Goal: Task Accomplishment & Management: Manage account settings

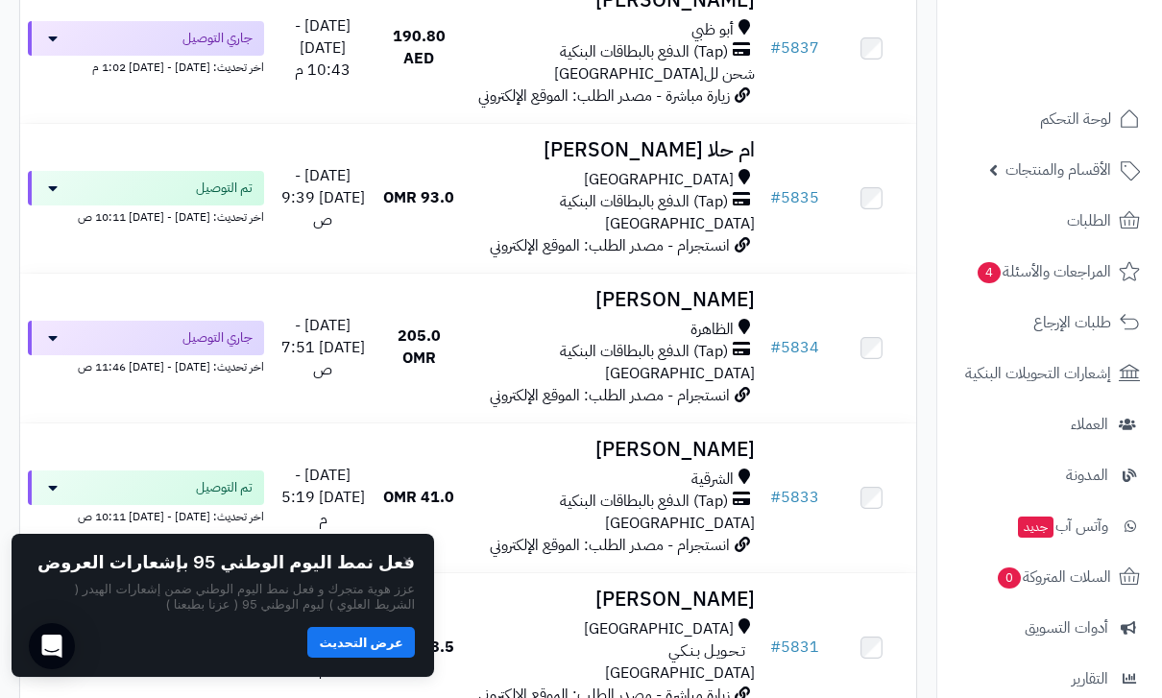
scroll to position [771, 0]
click at [640, 295] on h3 "Muna Almamari" at bounding box center [613, 301] width 283 height 22
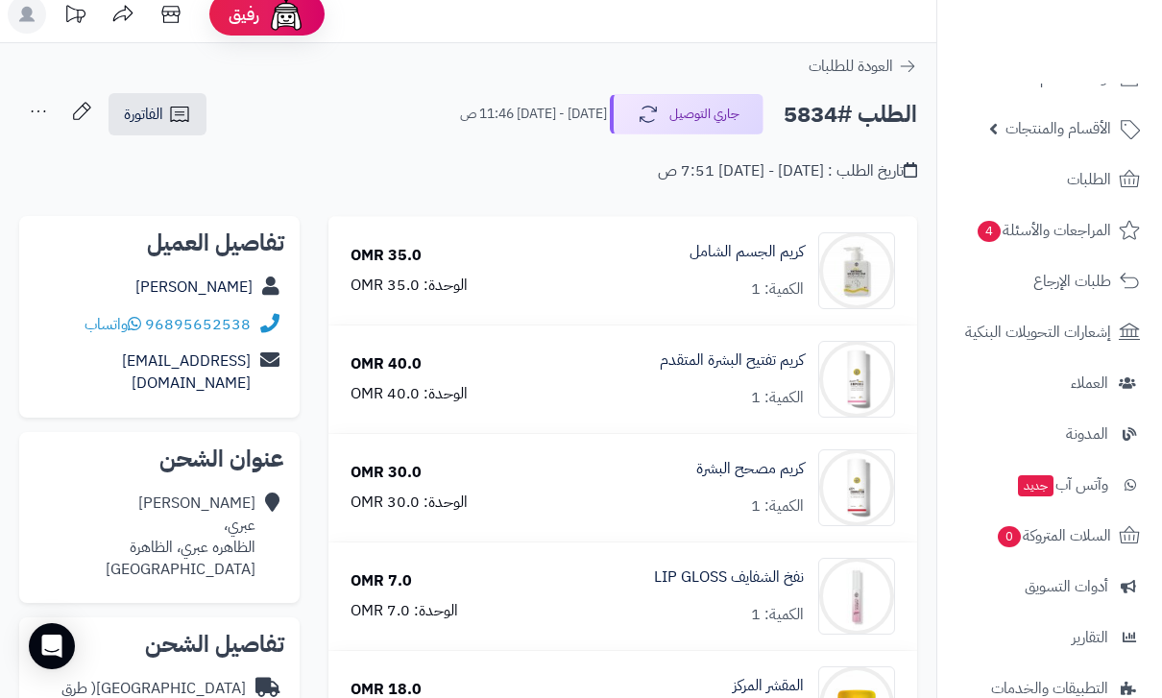
scroll to position [13, 0]
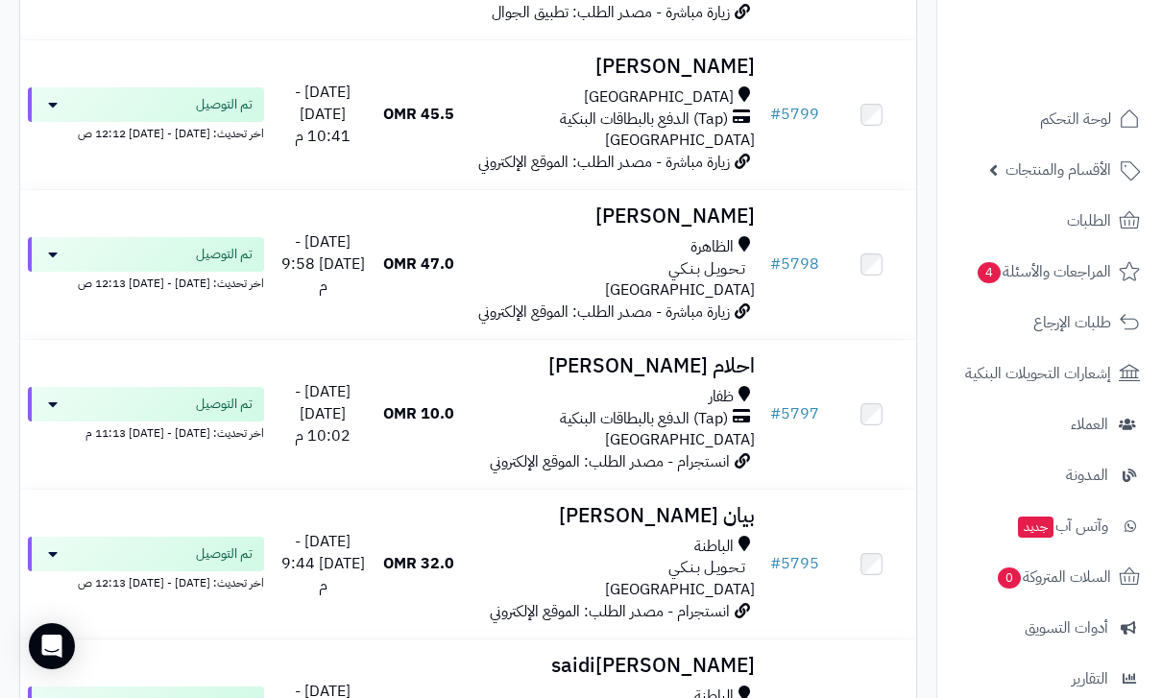
scroll to position [3852, 0]
click at [580, 387] on div "ظفار" at bounding box center [613, 398] width 283 height 22
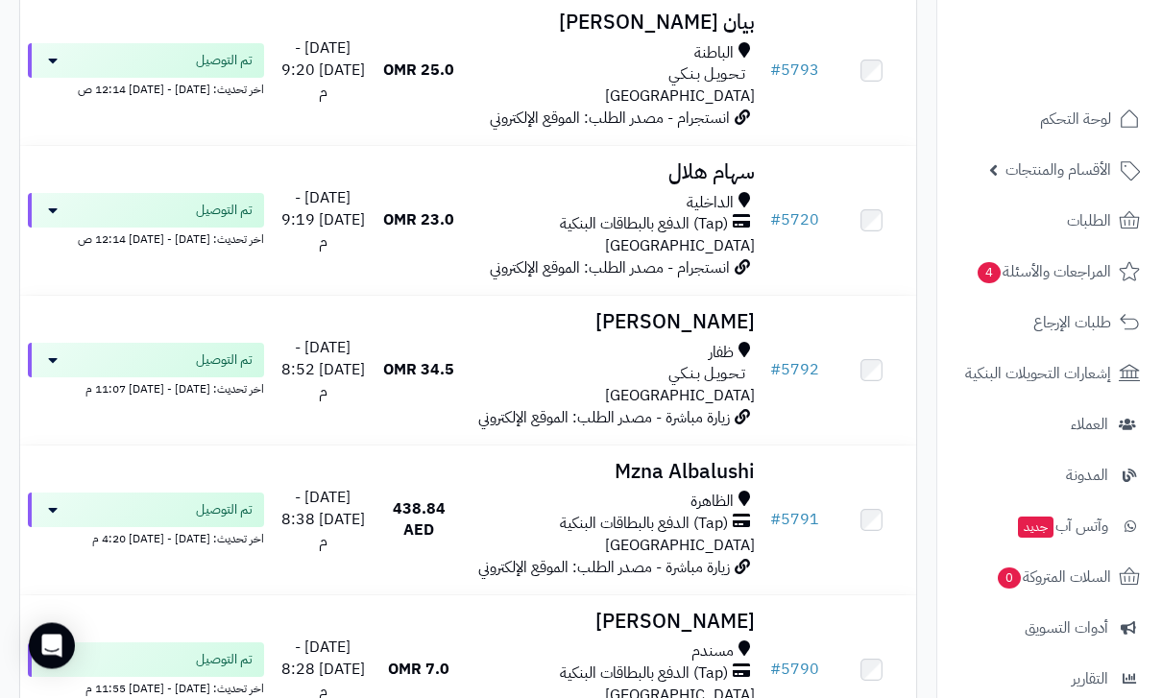
scroll to position [4653, 0]
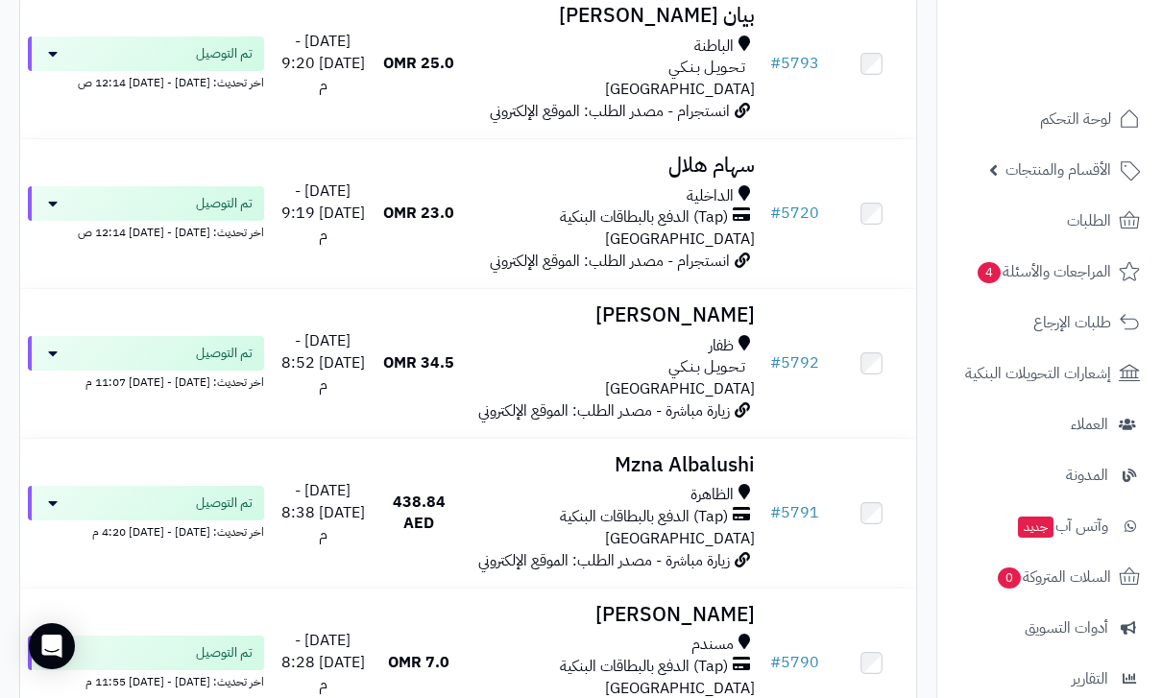
click at [533, 335] on div "ظفار تـحـويـل بـنـكـي عمان" at bounding box center [613, 368] width 283 height 66
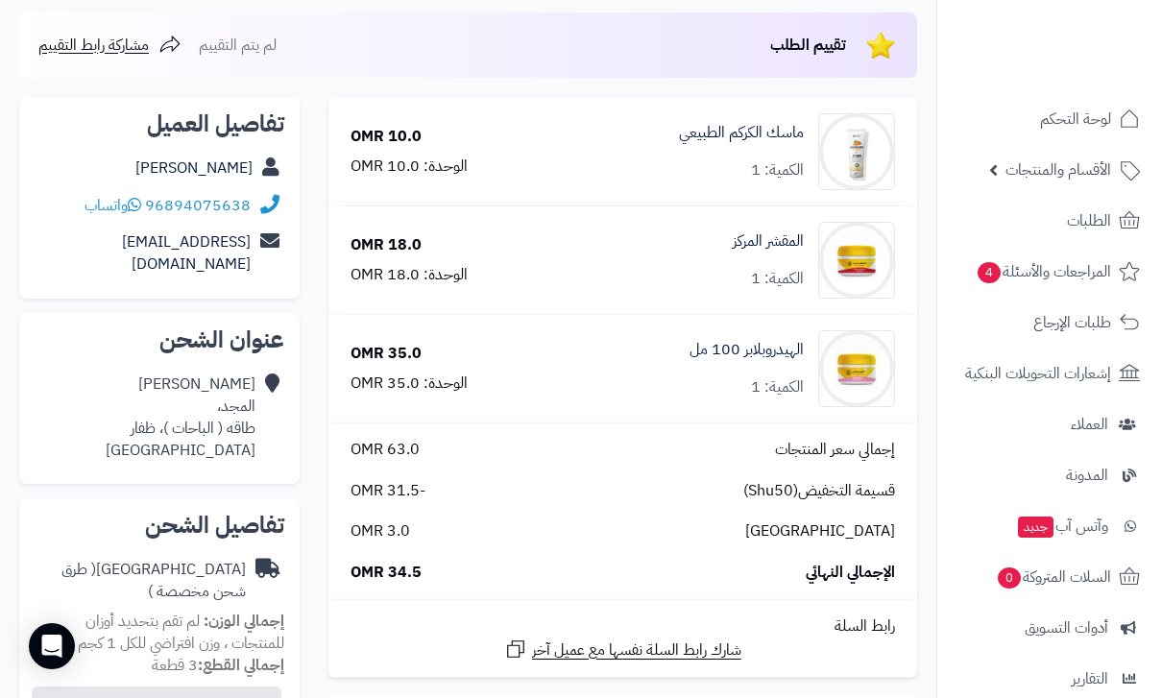
scroll to position [195, 0]
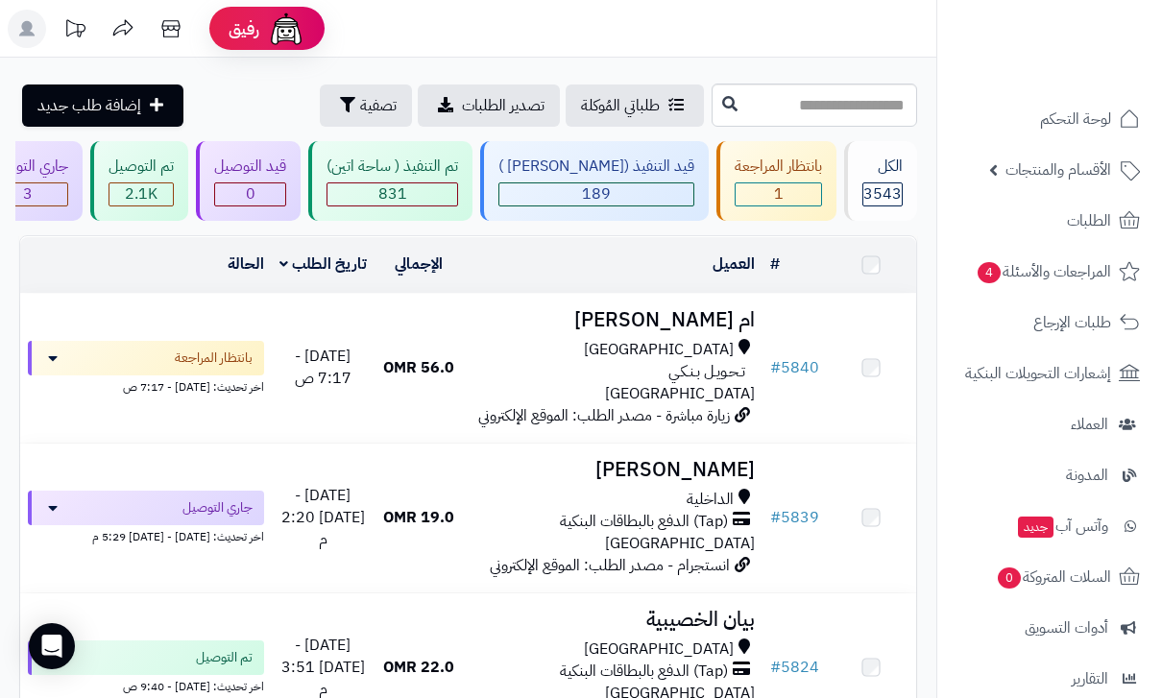
scroll to position [4714, 0]
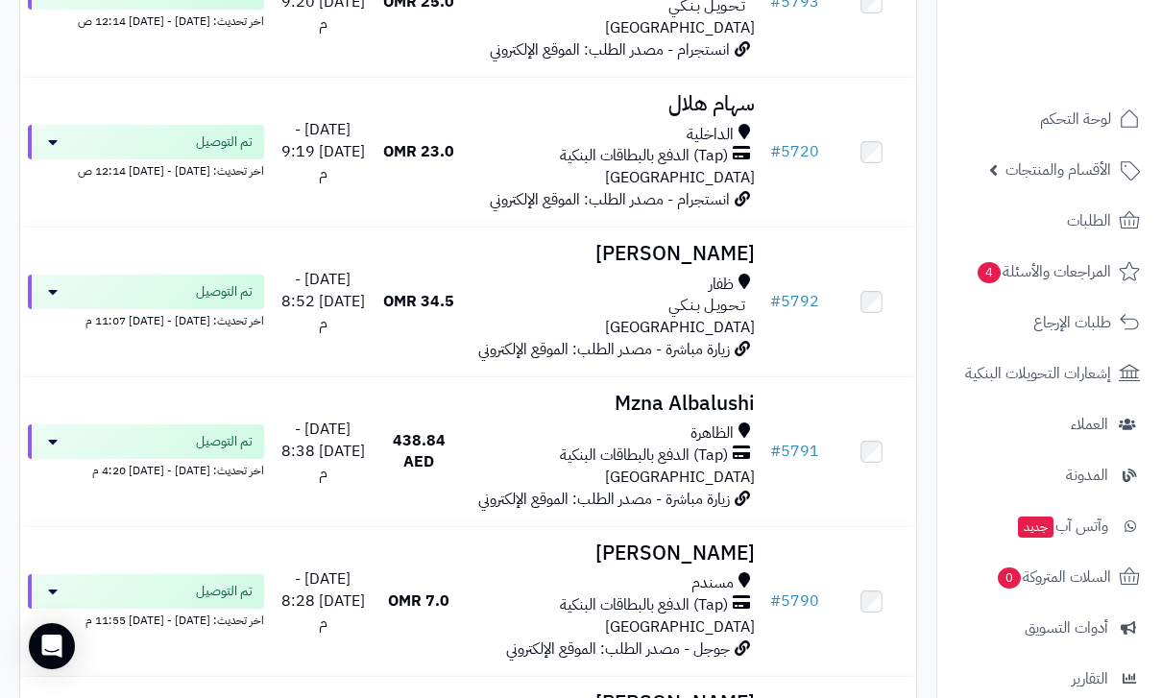
click at [533, 295] on div "تـحـويـل بـنـكـي" at bounding box center [613, 306] width 283 height 22
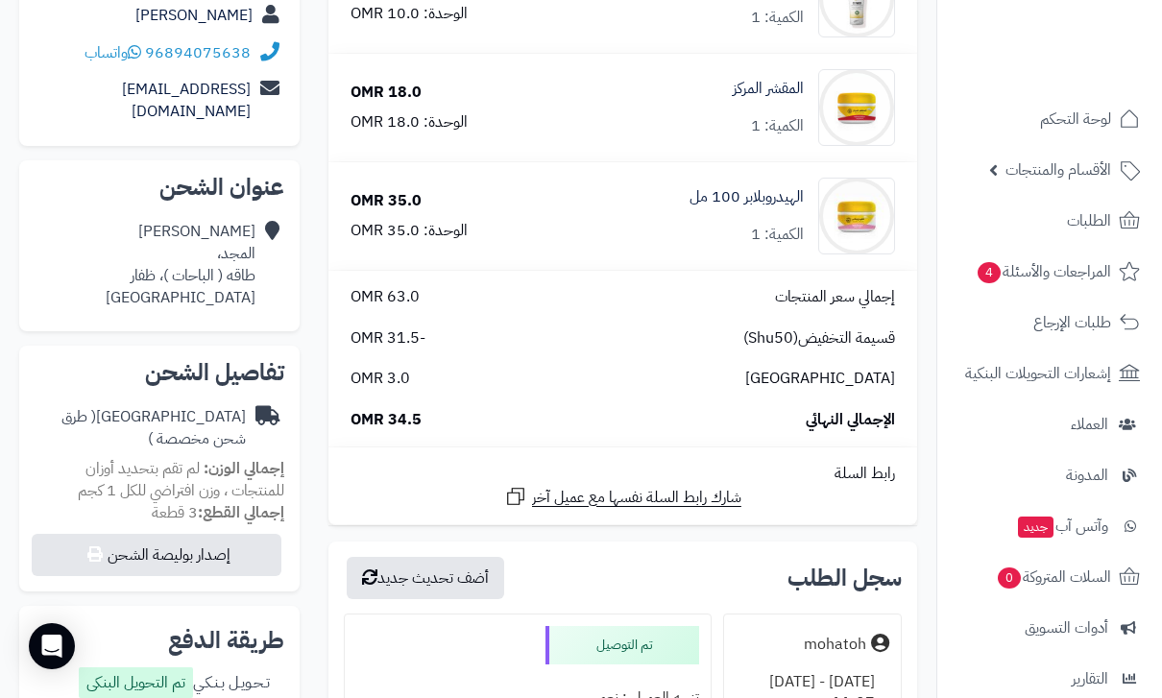
scroll to position [353, 0]
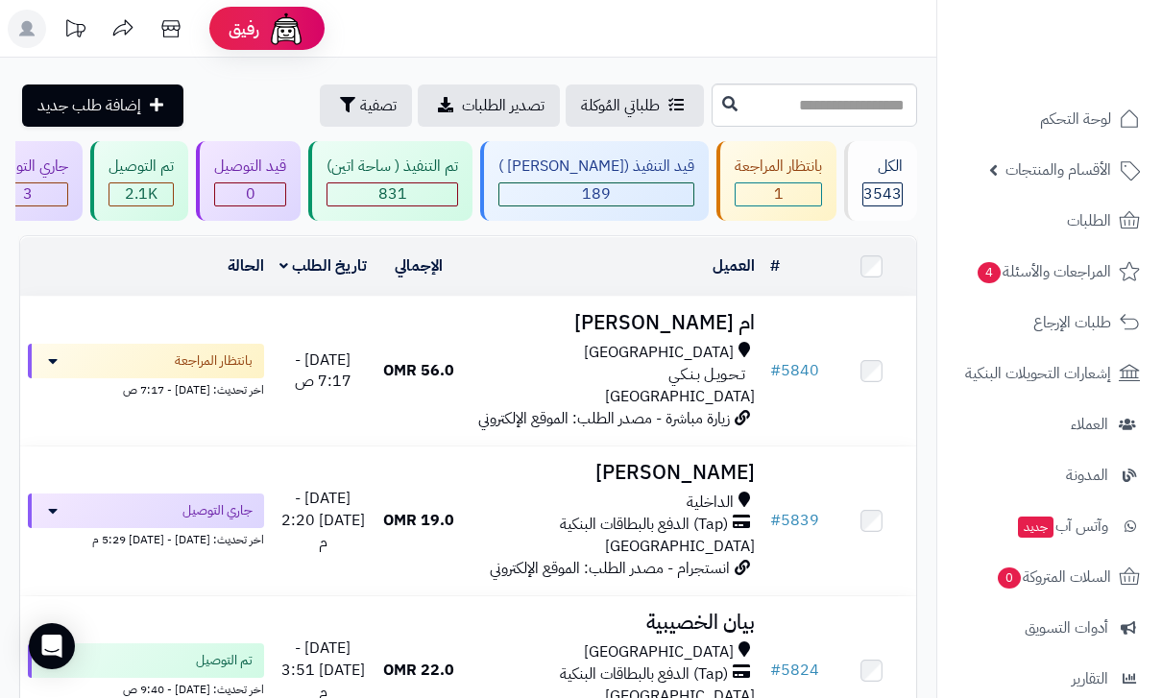
click at [426, 179] on div "تم التنفيذ ( ساحة اتين) 831" at bounding box center [390, 181] width 164 height 80
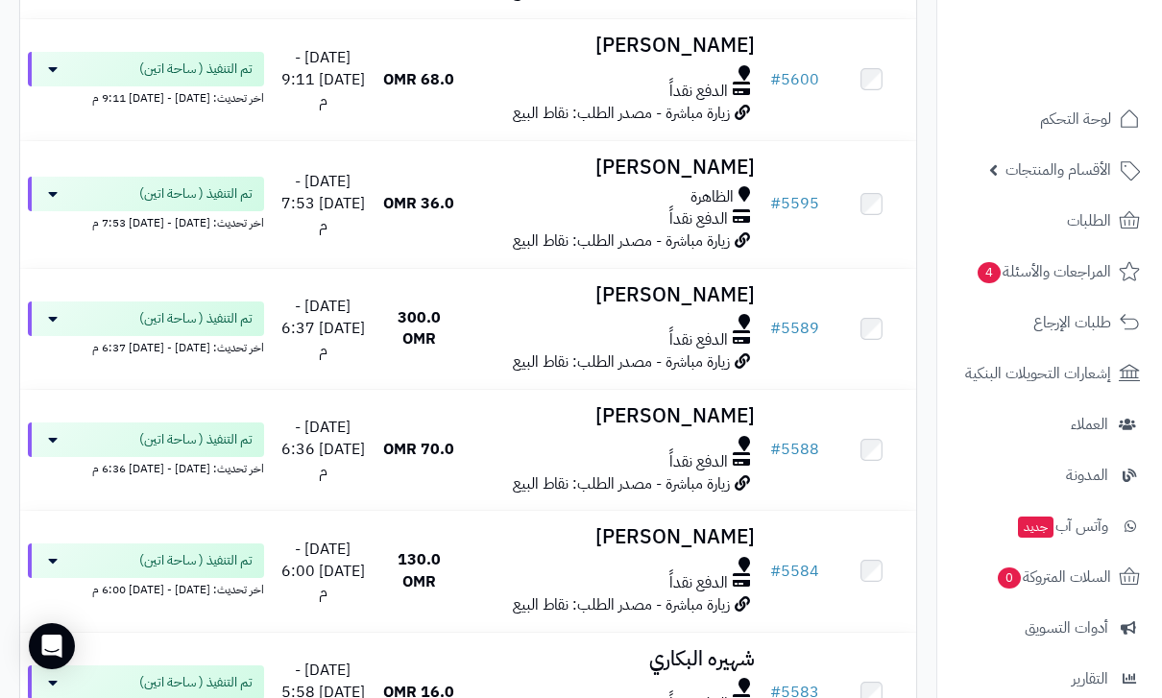
scroll to position [1495, 0]
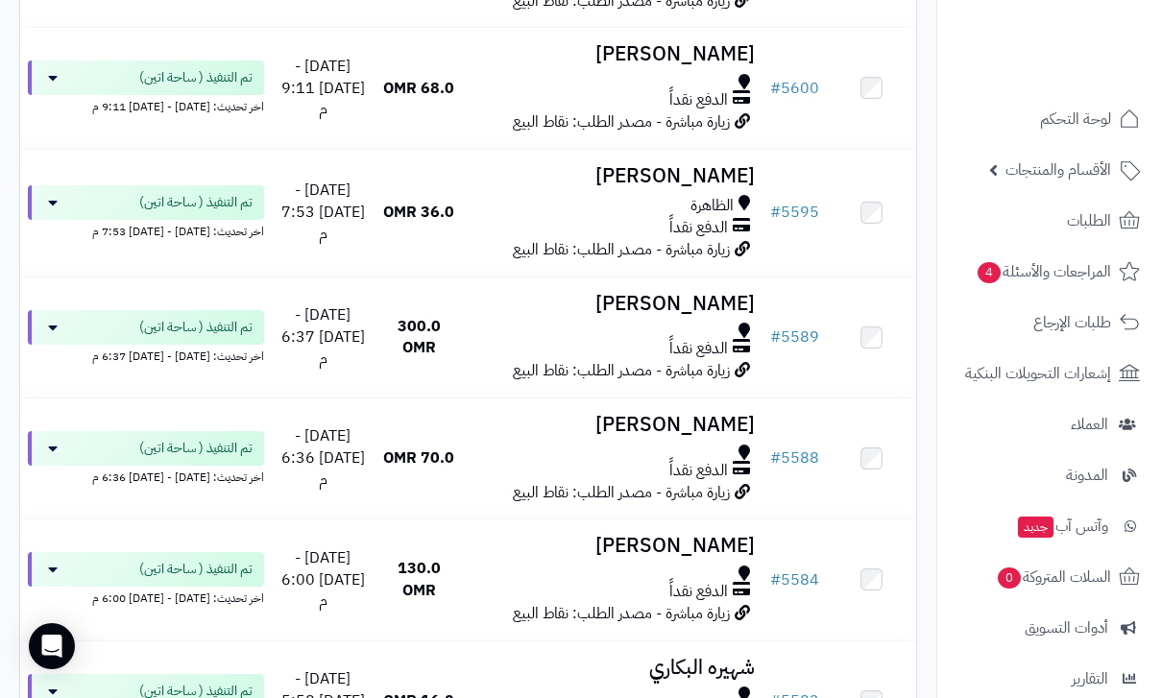
click at [744, 338] on icon at bounding box center [741, 349] width 17 height 22
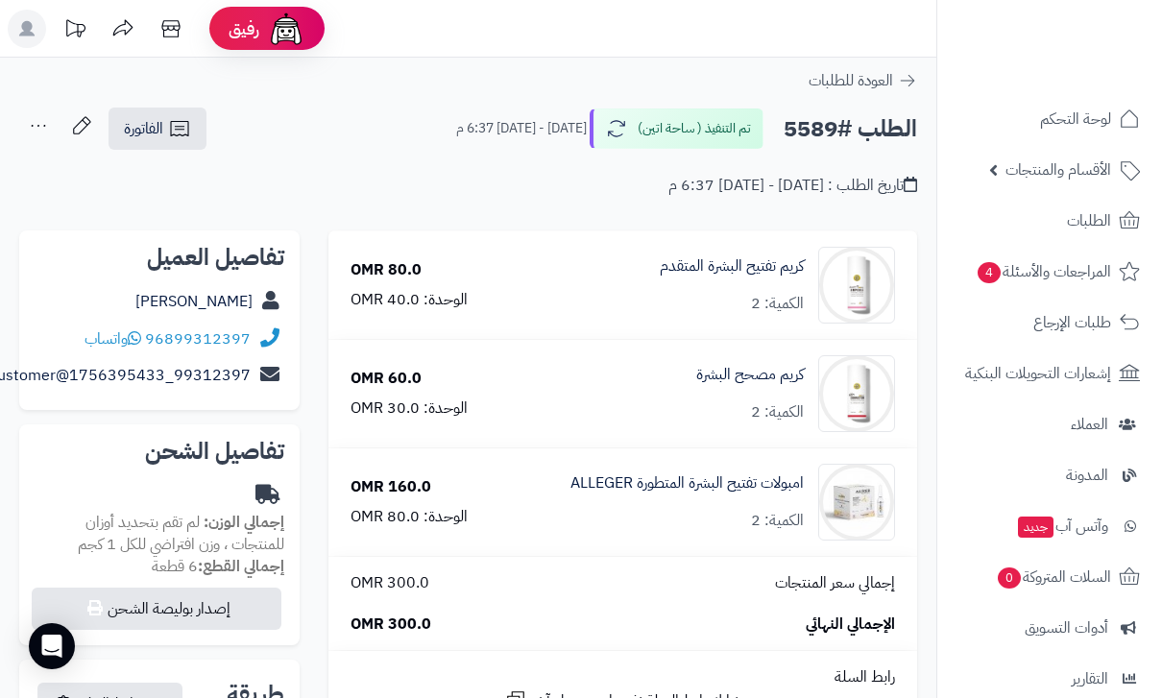
click at [0, 424] on html "رفيق ! الطلبات معالجة مكتمل إرجاع المنتجات العملاء المتواجدون الان 3438 عملاء م…" at bounding box center [581, 349] width 1162 height 698
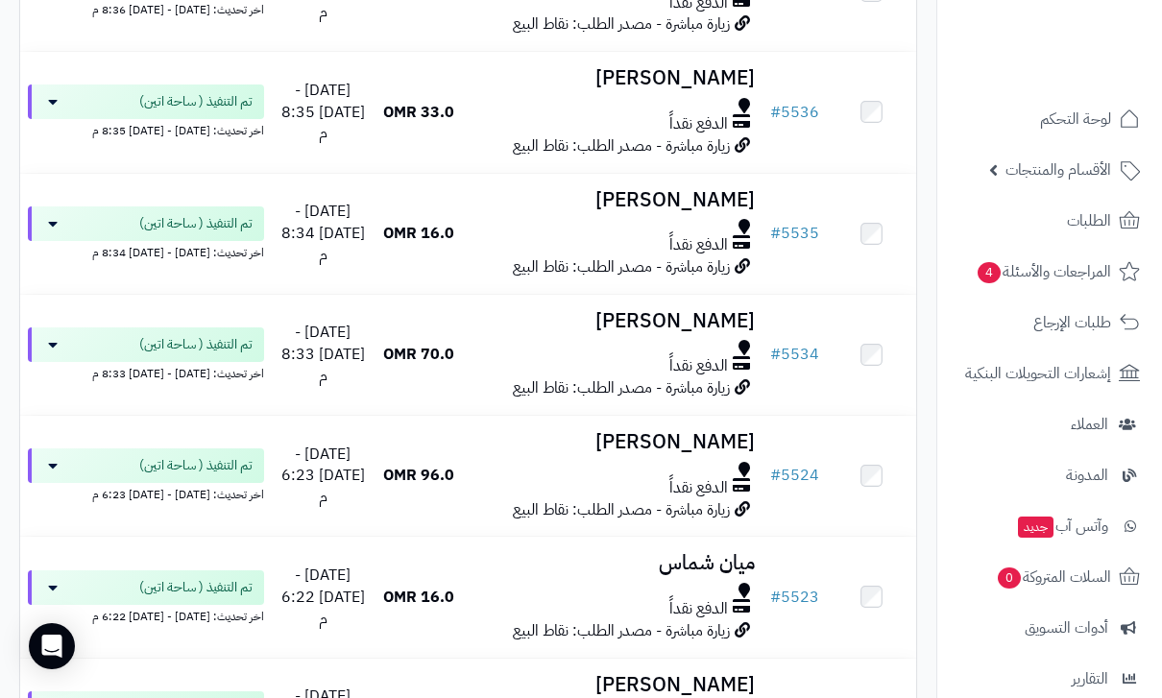
scroll to position [2814, 0]
